Goal: Information Seeking & Learning: Learn about a topic

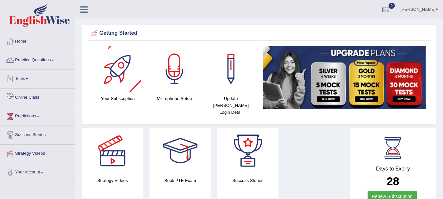
click at [25, 96] on link "Online Class" at bounding box center [37, 97] width 75 height 16
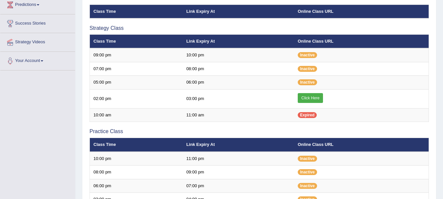
scroll to position [121, 0]
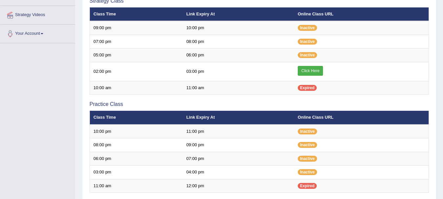
scroll to position [121, 0]
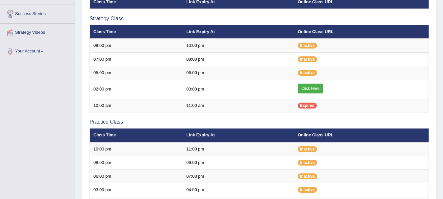
click at [306, 89] on link "Click Here" at bounding box center [310, 89] width 25 height 10
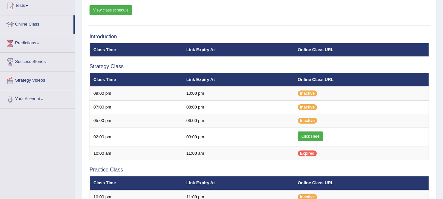
scroll to position [74, 0]
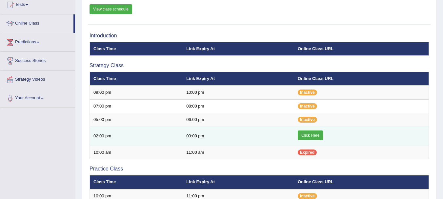
click at [319, 135] on link "Click Here" at bounding box center [310, 136] width 25 height 10
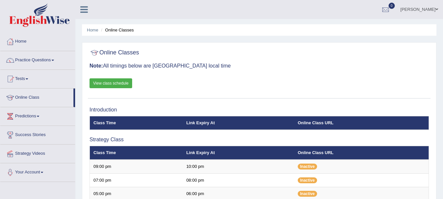
scroll to position [74, 0]
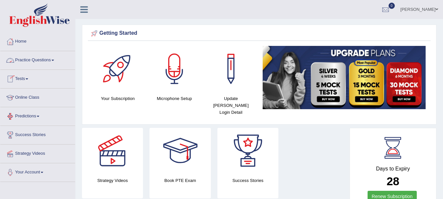
click at [54, 58] on link "Practice Questions" at bounding box center [37, 59] width 75 height 16
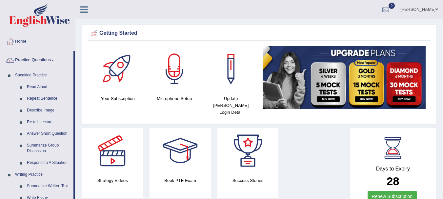
click at [54, 58] on link "Practice Questions" at bounding box center [36, 59] width 73 height 16
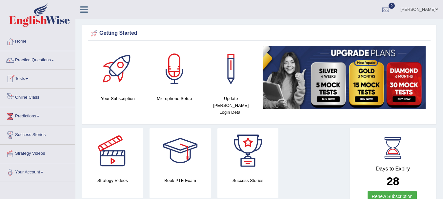
click at [31, 99] on link "Online Class" at bounding box center [37, 97] width 75 height 16
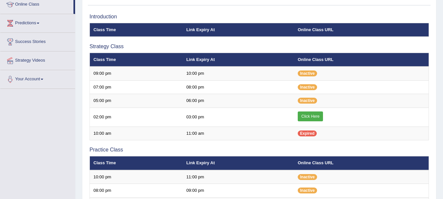
scroll to position [96, 0]
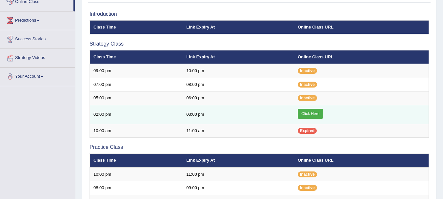
click at [311, 115] on link "Click Here" at bounding box center [310, 114] width 25 height 10
click at [307, 111] on link "Click Here" at bounding box center [310, 114] width 25 height 10
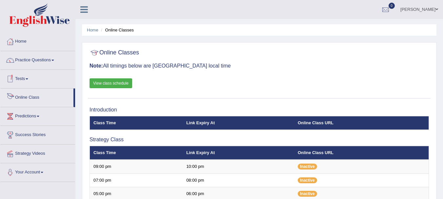
click at [34, 103] on link "Online Class" at bounding box center [36, 97] width 73 height 16
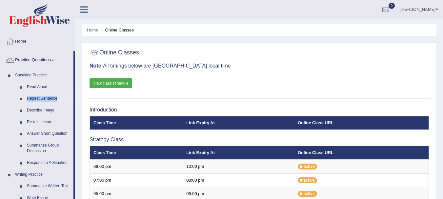
drag, startPoint x: 74, startPoint y: 82, endPoint x: 72, endPoint y: 101, distance: 18.4
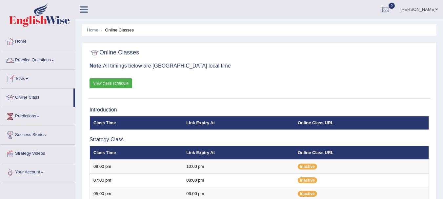
click at [51, 57] on link "Practice Questions" at bounding box center [37, 59] width 75 height 16
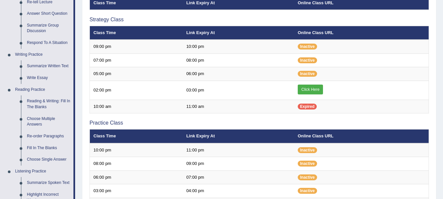
scroll to position [121, 0]
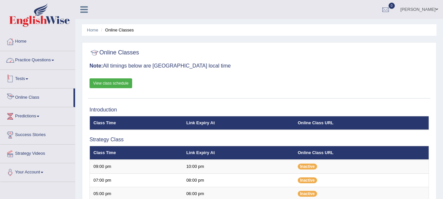
click at [32, 58] on link "Practice Questions" at bounding box center [37, 59] width 75 height 16
click at [41, 100] on link "Online Class" at bounding box center [36, 97] width 73 height 16
click at [47, 61] on link "Practice Questions" at bounding box center [37, 59] width 75 height 16
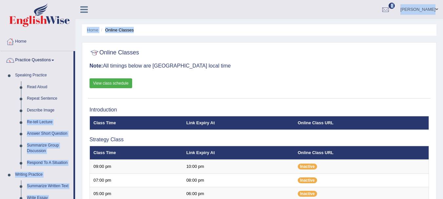
drag, startPoint x: 74, startPoint y: 111, endPoint x: 79, endPoint y: 155, distance: 44.3
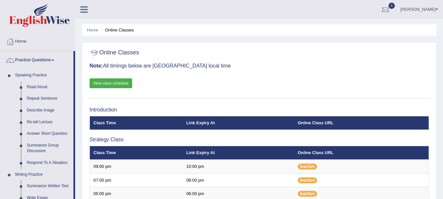
click at [266, 52] on div at bounding box center [259, 52] width 339 height 13
drag, startPoint x: 73, startPoint y: 77, endPoint x: 74, endPoint y: 130, distance: 52.8
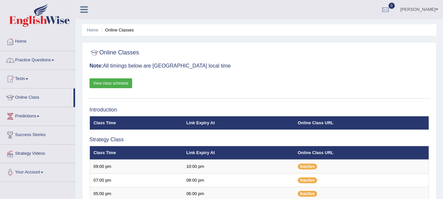
click at [48, 61] on link "Practice Questions" at bounding box center [37, 59] width 75 height 16
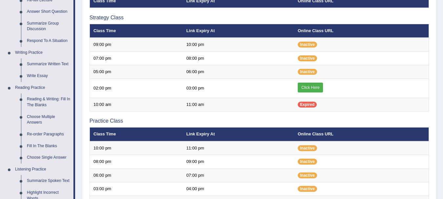
scroll to position [126, 0]
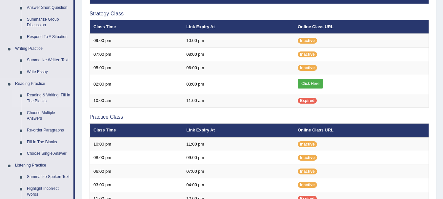
click at [39, 93] on link "Reading & Writing: Fill In The Blanks" at bounding box center [49, 98] width 50 height 17
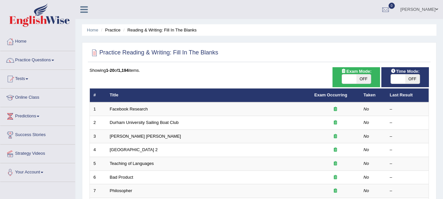
click at [137, 108] on link "Facebook Research" at bounding box center [129, 109] width 38 height 5
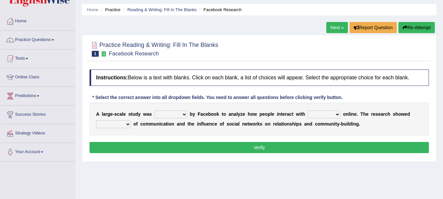
scroll to position [22, 0]
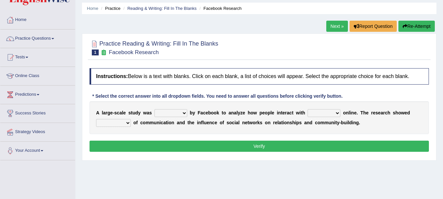
click at [192, 5] on ul "Home Practice Reading & Writing: Fill In The Blanks Facebook Research" at bounding box center [259, 8] width 355 height 11
click at [187, 5] on li "Reading & Writing: Fill In The Blanks" at bounding box center [159, 8] width 75 height 6
click at [185, 7] on link "Reading & Writing: Fill In The Blanks" at bounding box center [161, 8] width 69 height 5
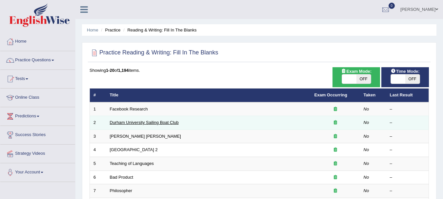
click at [162, 123] on link "Durham University Sailing Boat Club" at bounding box center [144, 122] width 69 height 5
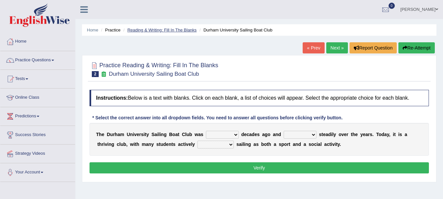
click at [164, 28] on link "Reading & Writing: Fill In The Blanks" at bounding box center [161, 30] width 69 height 5
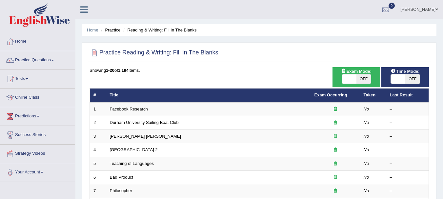
click at [113, 28] on li "Practice" at bounding box center [109, 30] width 21 height 6
click at [41, 64] on link "Practice Questions" at bounding box center [37, 59] width 75 height 16
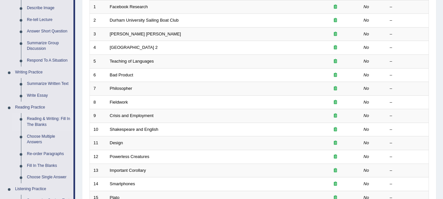
scroll to position [104, 0]
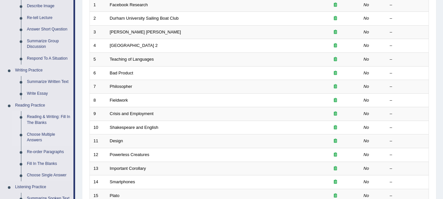
click at [49, 138] on link "Choose Multiple Answers" at bounding box center [49, 137] width 50 height 17
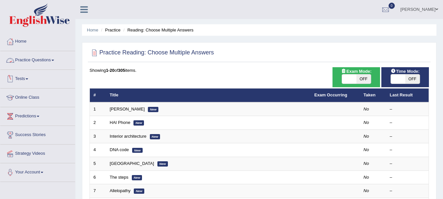
click at [43, 64] on link "Practice Questions" at bounding box center [37, 59] width 75 height 16
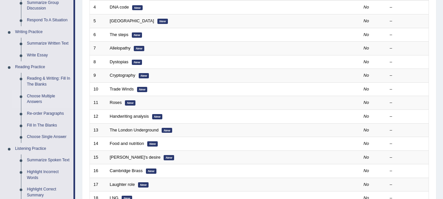
scroll to position [149, 0]
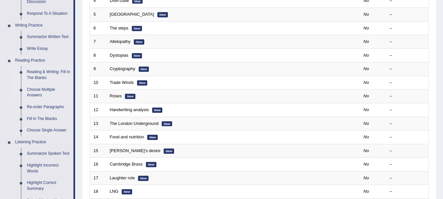
click at [54, 74] on link "Reading & Writing: Fill In The Blanks" at bounding box center [49, 74] width 50 height 17
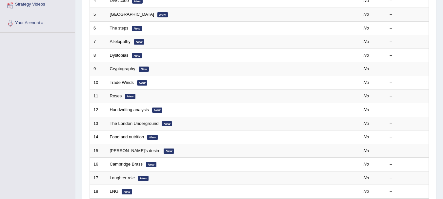
scroll to position [193, 0]
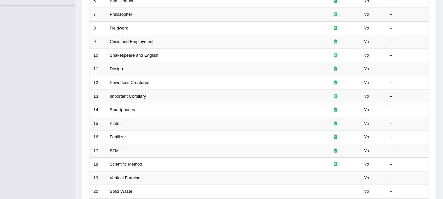
scroll to position [2, 0]
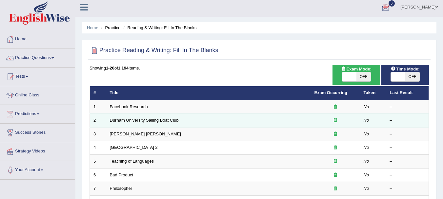
click at [124, 117] on td "Durham University Sailing Boat Club" at bounding box center [208, 121] width 205 height 14
click at [128, 121] on link "Durham University Sailing Boat Club" at bounding box center [144, 120] width 69 height 5
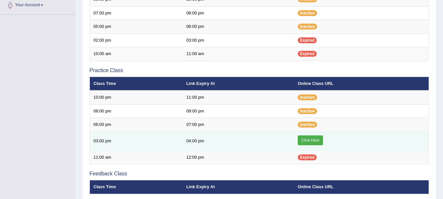
click at [311, 143] on link "Click Here" at bounding box center [310, 140] width 25 height 10
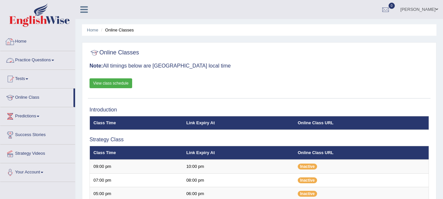
click at [51, 57] on link "Practice Questions" at bounding box center [37, 59] width 75 height 16
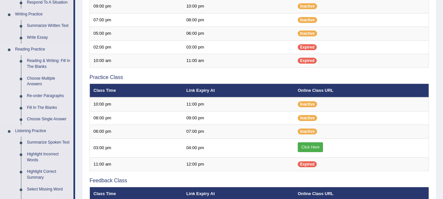
scroll to position [197, 0]
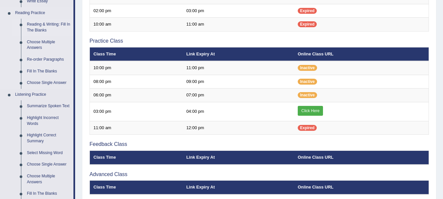
click at [49, 23] on link "Reading & Writing: Fill In The Blanks" at bounding box center [49, 27] width 50 height 17
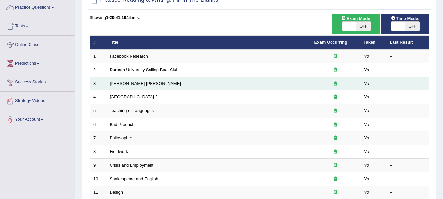
scroll to position [131, 0]
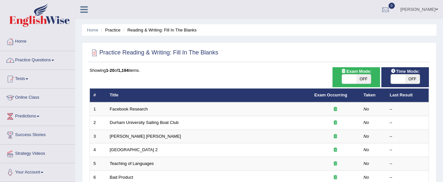
click at [112, 30] on li "Practice" at bounding box center [109, 30] width 21 height 6
click at [145, 30] on li "Reading & Writing: Fill In The Blanks" at bounding box center [159, 30] width 75 height 6
click at [46, 62] on link "Practice Questions" at bounding box center [37, 59] width 75 height 16
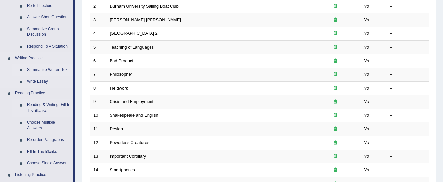
scroll to position [131, 0]
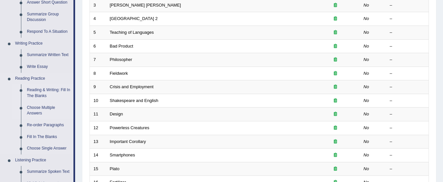
click at [48, 106] on link "Choose Multiple Answers" at bounding box center [49, 110] width 50 height 17
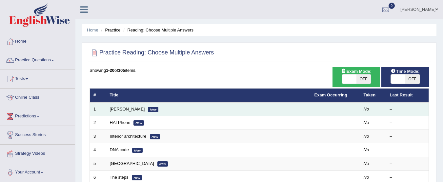
click at [124, 111] on link "[PERSON_NAME]" at bounding box center [127, 109] width 35 height 5
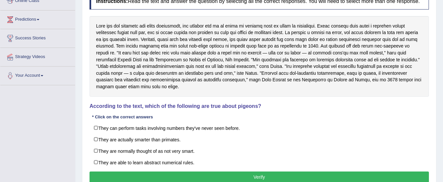
scroll to position [98, 0]
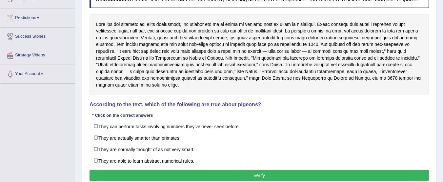
drag, startPoint x: 99, startPoint y: 23, endPoint x: 106, endPoint y: 29, distance: 8.9
click at [106, 29] on div at bounding box center [259, 54] width 339 height 81
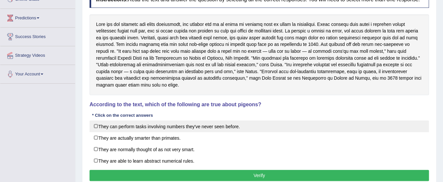
click at [197, 125] on label "They can perform tasks involving numbers they've never seen before." at bounding box center [259, 126] width 339 height 12
checkbox input "true"
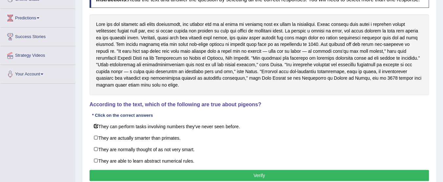
click at [352, 64] on div at bounding box center [259, 54] width 339 height 81
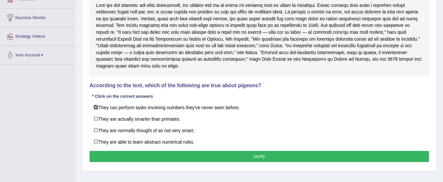
scroll to position [131, 0]
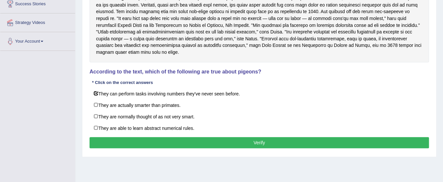
click at [136, 39] on div at bounding box center [259, 22] width 339 height 81
click at [155, 139] on button "Verify" at bounding box center [259, 142] width 339 height 11
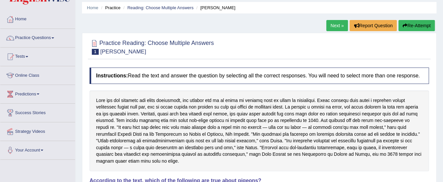
scroll to position [0, 0]
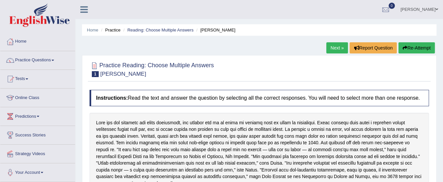
click at [332, 50] on link "Next »" at bounding box center [337, 47] width 22 height 11
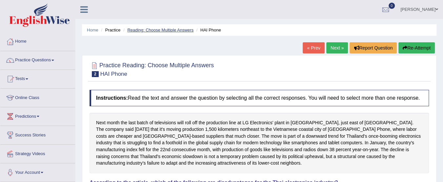
click at [176, 31] on link "Reading: Choose Multiple Answers" at bounding box center [160, 30] width 66 height 5
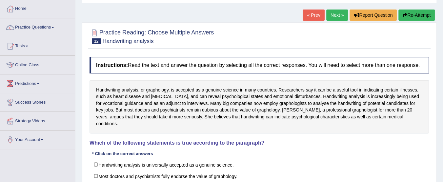
scroll to position [66, 0]
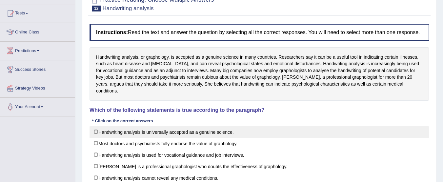
click at [190, 126] on label "Handwriting analysis is universally accepted as a genuine science." at bounding box center [259, 132] width 339 height 12
checkbox input "true"
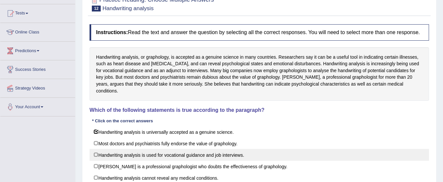
click at [184, 149] on label "Handwriting analysis is used for vocational guidance and job interviews." at bounding box center [259, 155] width 339 height 12
checkbox input "true"
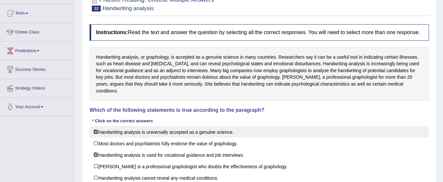
scroll to position [98, 0]
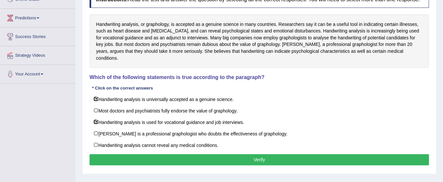
click at [258, 155] on button "Verify" at bounding box center [259, 159] width 339 height 11
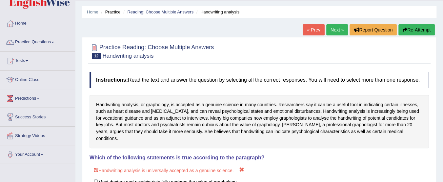
scroll to position [0, 0]
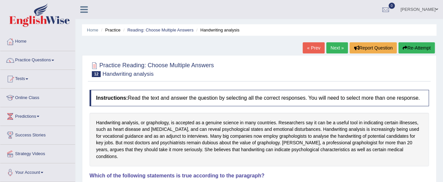
click at [335, 48] on link "Next »" at bounding box center [337, 47] width 22 height 11
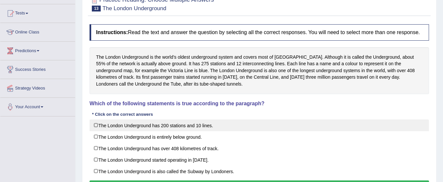
scroll to position [98, 0]
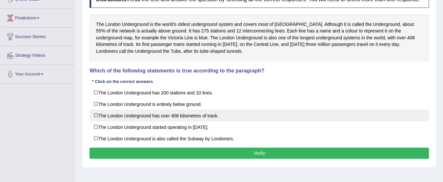
click at [205, 116] on label "The London Underground has over 408 kilometres of track." at bounding box center [259, 116] width 339 height 12
checkbox input "true"
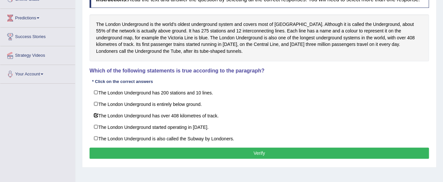
click at [246, 148] on button "Verify" at bounding box center [259, 153] width 339 height 11
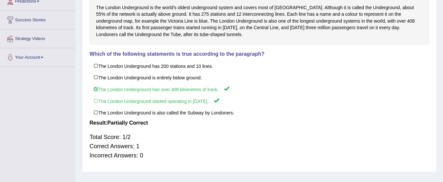
scroll to position [129, 0]
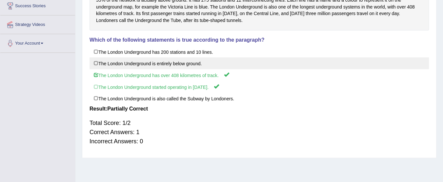
click at [266, 67] on label "The London Underground is entirely below ground." at bounding box center [259, 63] width 339 height 12
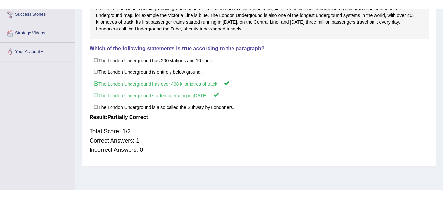
scroll to position [130, 0]
